Goal: Task Accomplishment & Management: Use online tool/utility

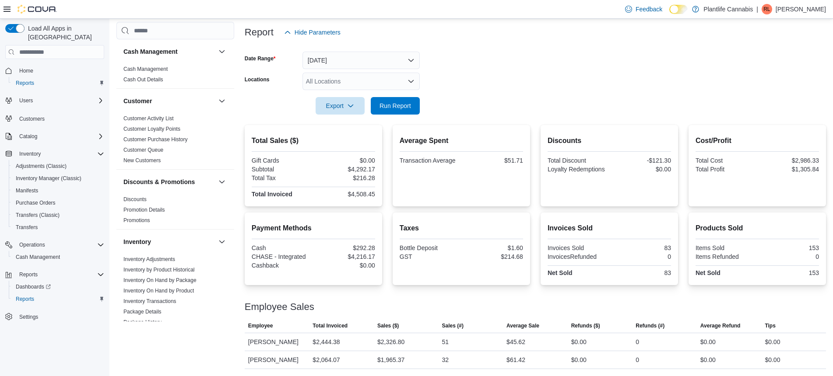
scroll to position [399, 0]
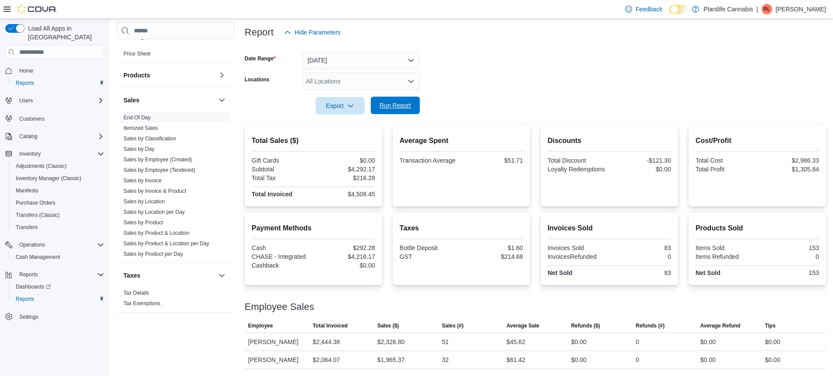
click at [400, 105] on span "Run Report" at bounding box center [395, 105] width 32 height 9
click at [360, 167] on div "$4,492.58" at bounding box center [345, 169] width 60 height 7
copy div "4,492.58"
click at [388, 343] on div "$2,527.21" at bounding box center [390, 342] width 27 height 11
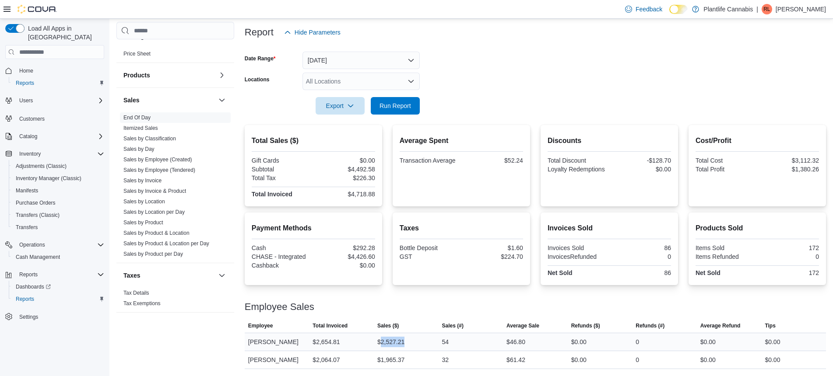
click at [388, 343] on div "$2,527.21" at bounding box center [390, 342] width 27 height 11
copy div "2,527.21"
click at [364, 191] on div "$4,718.88" at bounding box center [345, 194] width 60 height 7
copy div "4,718.88"
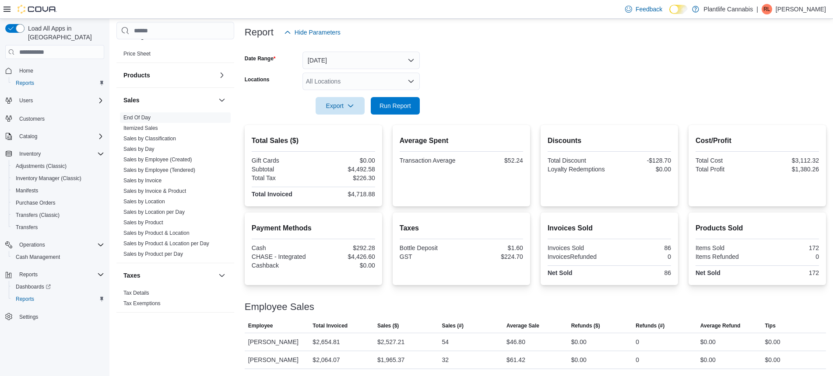
click at [371, 255] on div "$4,426.60" at bounding box center [345, 256] width 60 height 7
copy div "4,426.60"
click at [36, 254] on span "Cash Management" at bounding box center [38, 257] width 44 height 7
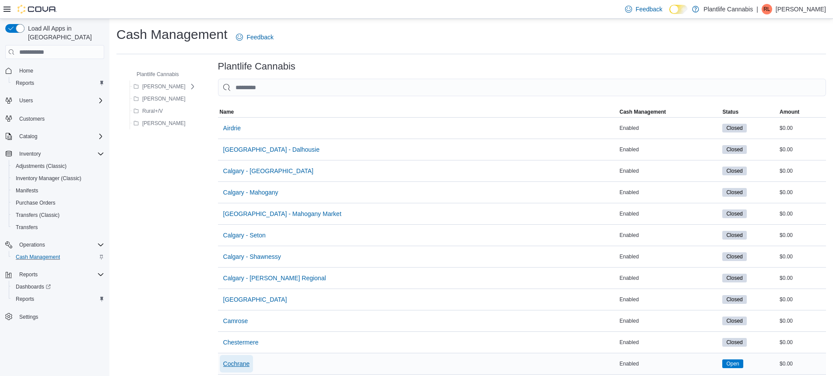
click at [230, 363] on span "Cochrane" at bounding box center [236, 364] width 27 height 9
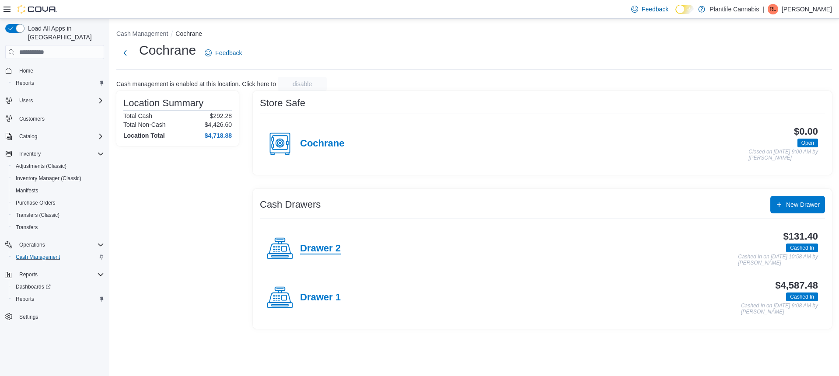
click at [316, 247] on h4 "Drawer 2" at bounding box center [320, 248] width 41 height 11
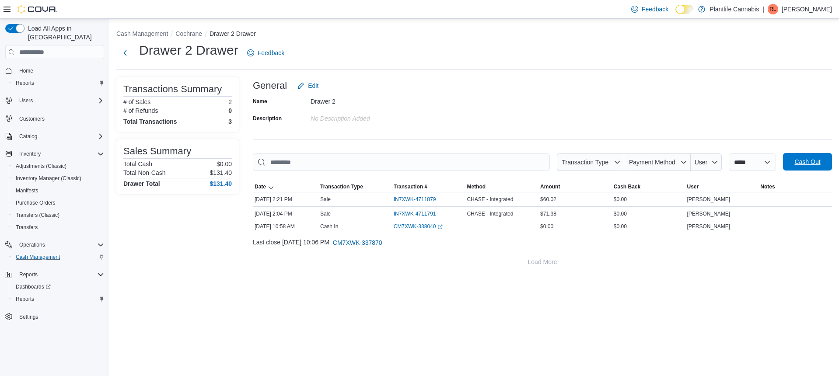
click at [815, 158] on span "Cash Out" at bounding box center [808, 162] width 26 height 9
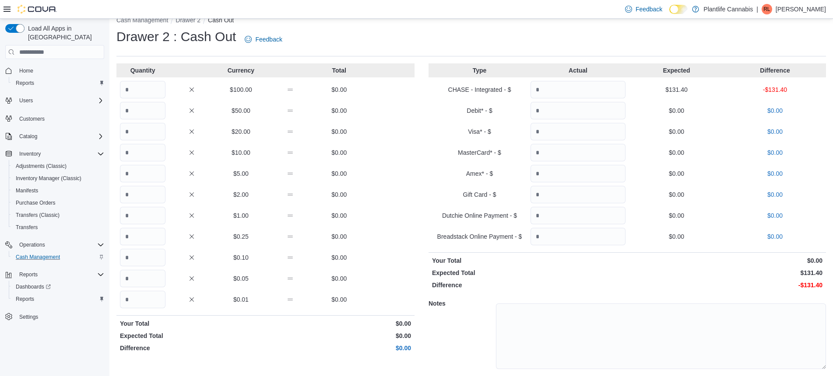
scroll to position [39, 0]
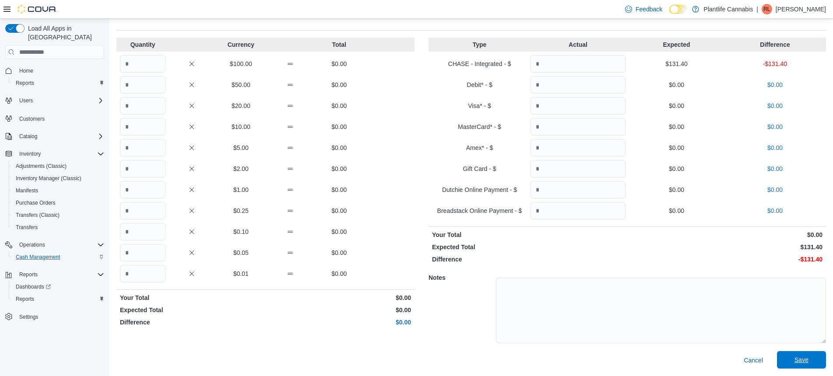
click at [807, 354] on span "Save" at bounding box center [801, 360] width 39 height 18
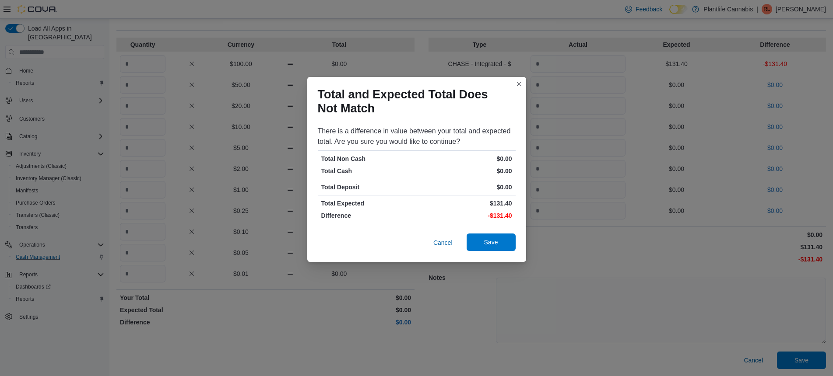
click at [505, 244] on span "Save" at bounding box center [491, 243] width 39 height 18
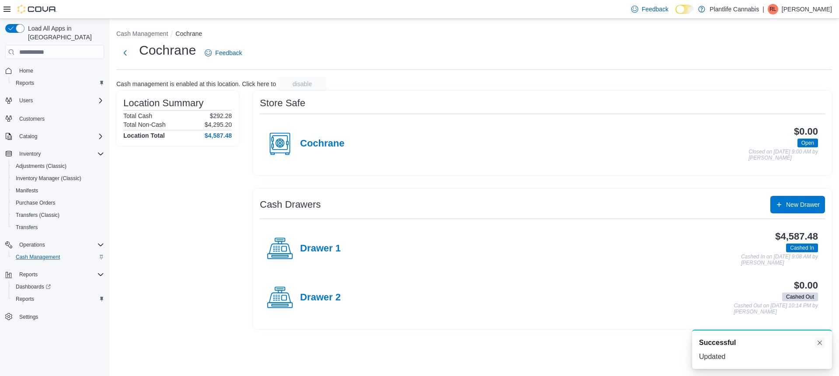
drag, startPoint x: 818, startPoint y: 341, endPoint x: 807, endPoint y: 340, distance: 11.5
click at [818, 341] on button "Dismiss toast" at bounding box center [820, 343] width 11 height 11
click at [315, 252] on h4 "Drawer 1" at bounding box center [320, 248] width 41 height 11
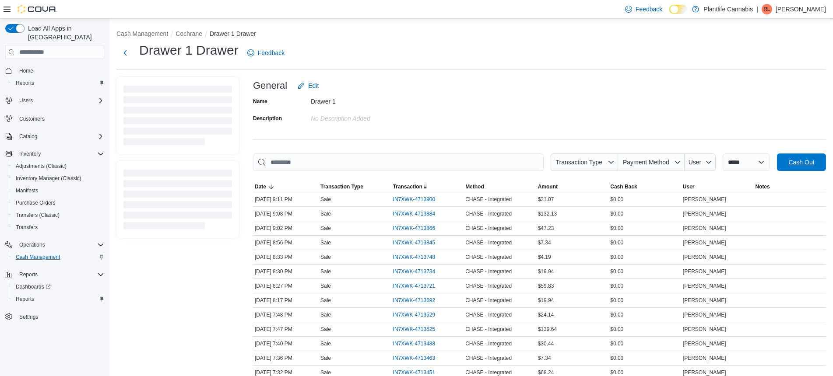
click at [813, 166] on span "Cash Out" at bounding box center [801, 162] width 26 height 9
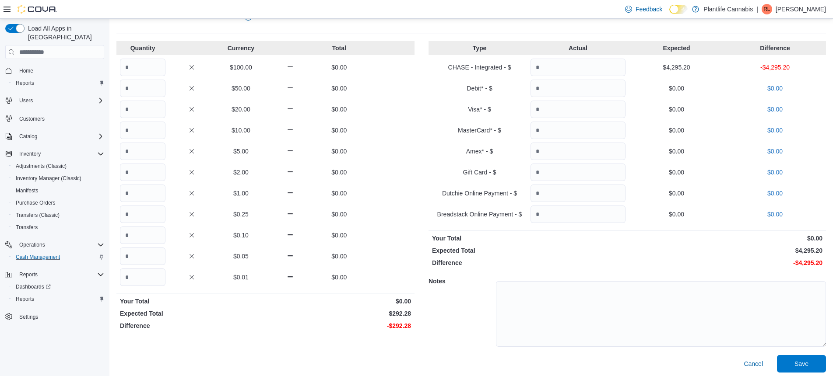
scroll to position [39, 0]
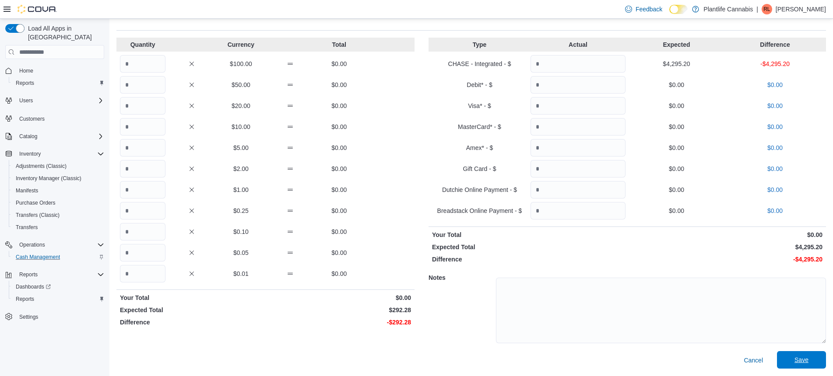
click at [802, 359] on span "Save" at bounding box center [801, 360] width 14 height 9
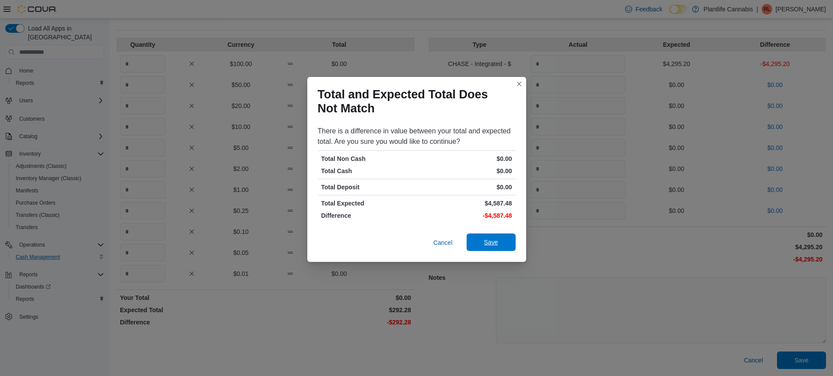
click at [479, 238] on span "Save" at bounding box center [491, 243] width 39 height 18
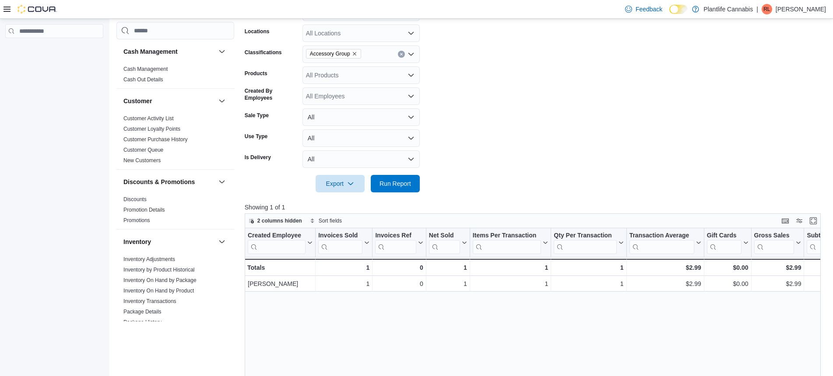
scroll to position [0, 21]
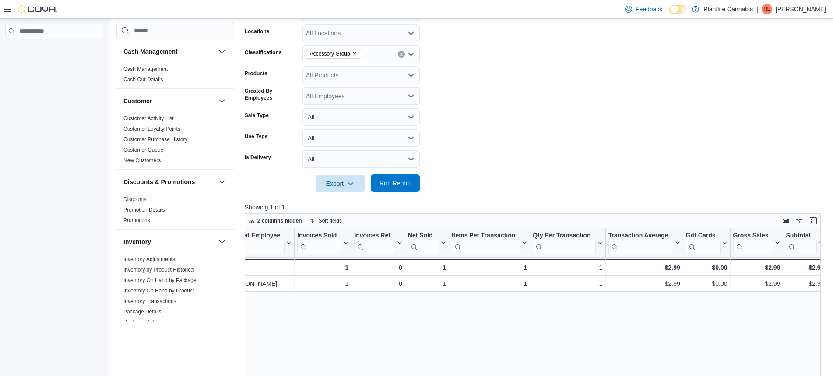
click at [390, 189] on span "Run Report" at bounding box center [395, 184] width 39 height 18
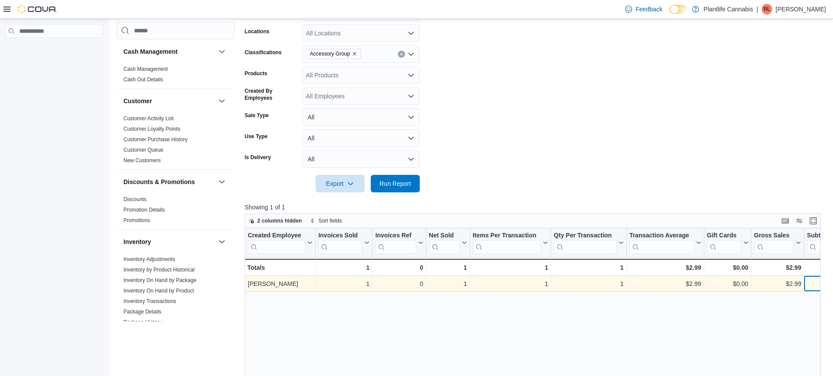
click at [809, 287] on div "$2.99" at bounding box center [825, 284] width 38 height 11
